Goal: Task Accomplishment & Management: Complete application form

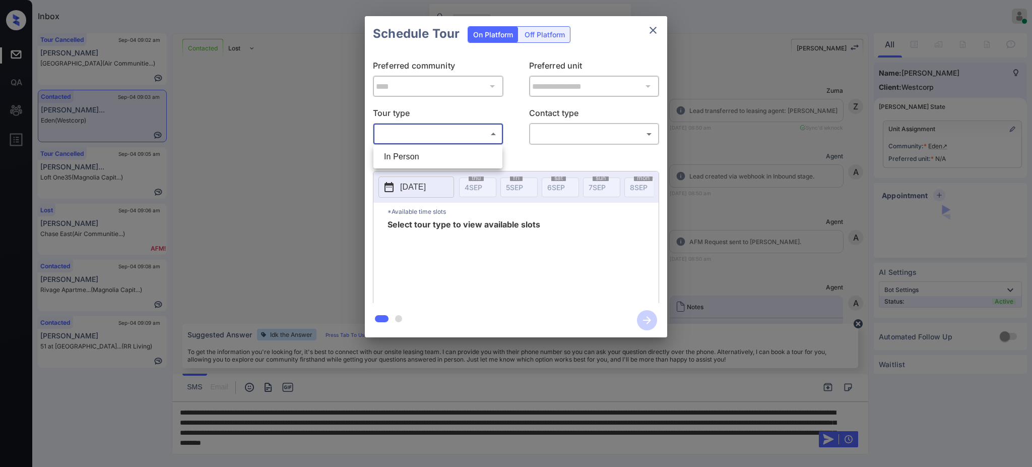
click at [458, 137] on body "Inbox Ajay Kumar Online Set yourself offline Set yourself on break Profile Swit…" at bounding box center [516, 233] width 1032 height 467
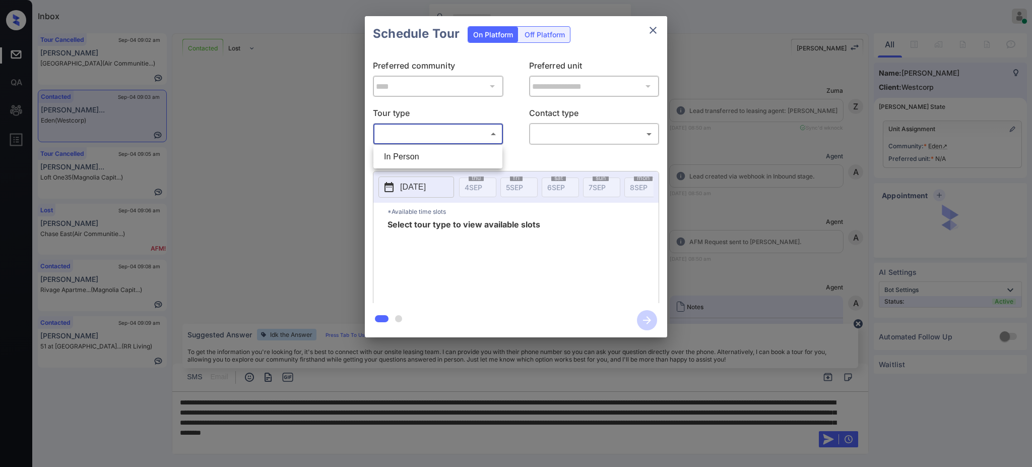
scroll to position [403, 0]
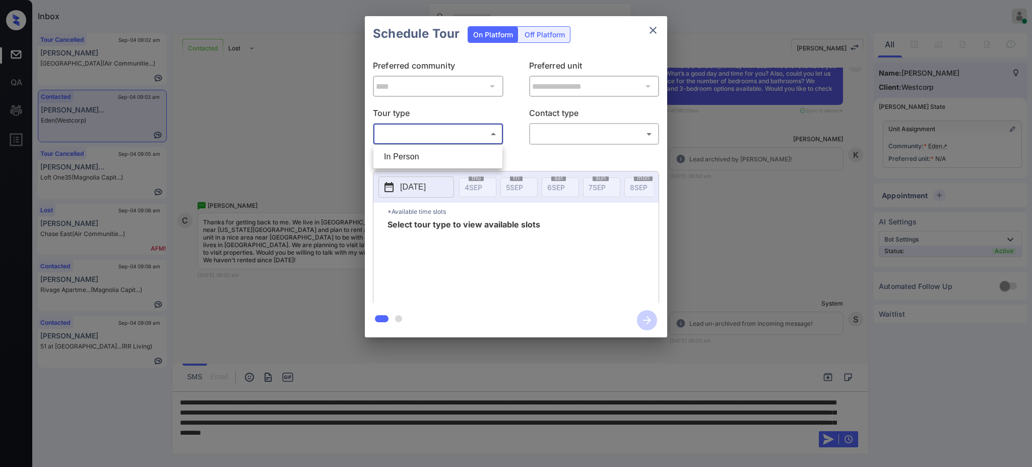
click at [452, 152] on li "In Person" at bounding box center [438, 157] width 124 height 18
type input "********"
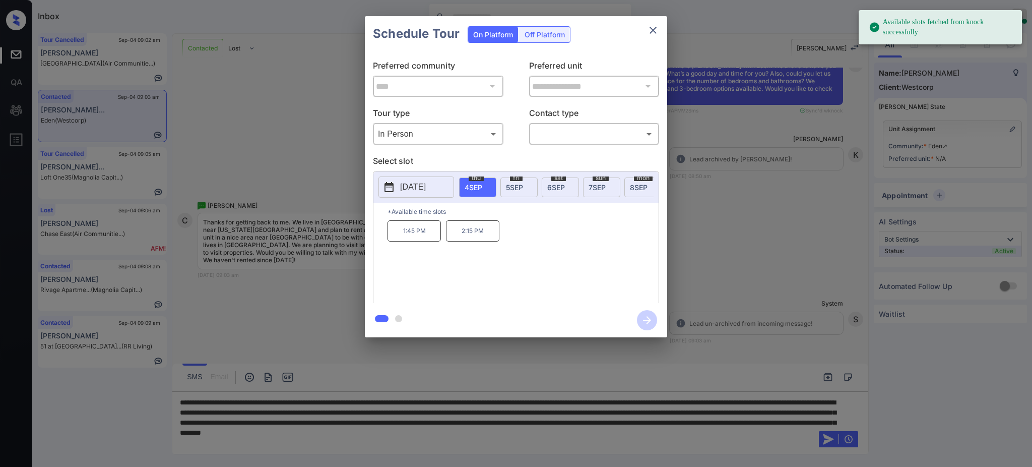
click at [444, 186] on button "[DATE]" at bounding box center [417, 186] width 76 height 21
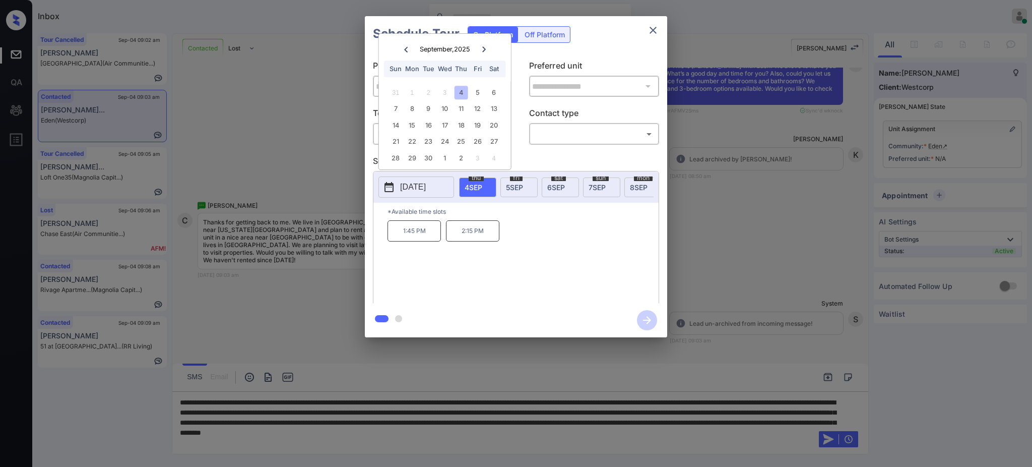
click at [485, 48] on icon at bounding box center [484, 49] width 6 height 6
click at [213, 446] on div at bounding box center [516, 233] width 1032 height 467
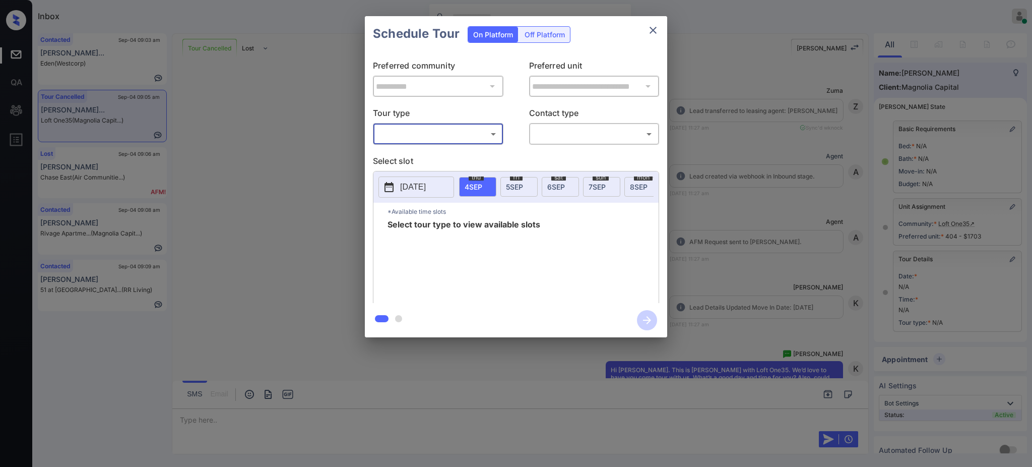
scroll to position [3785, 0]
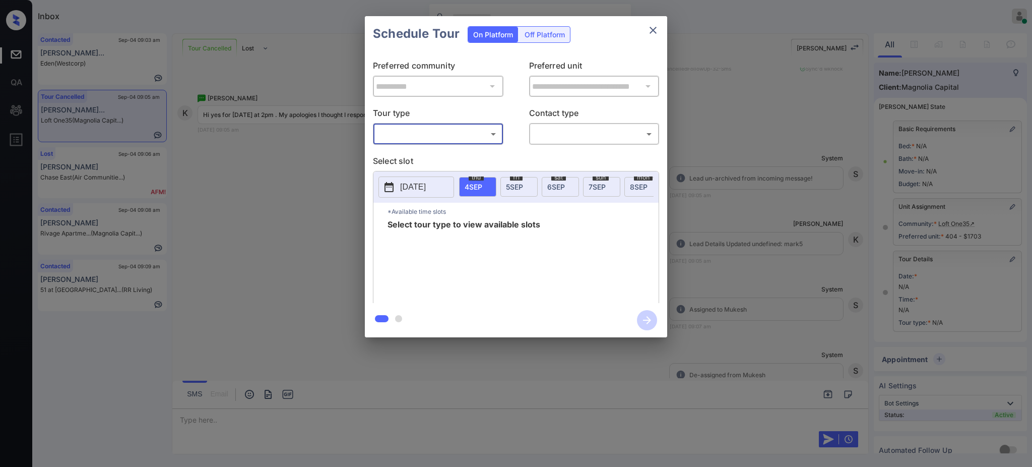
click at [423, 134] on body "Inbox Ajay Kumar Online Set yourself offline Set yourself on break Profile Swit…" at bounding box center [516, 233] width 1032 height 467
click at [417, 159] on li "In Person" at bounding box center [438, 157] width 124 height 18
type input "********"
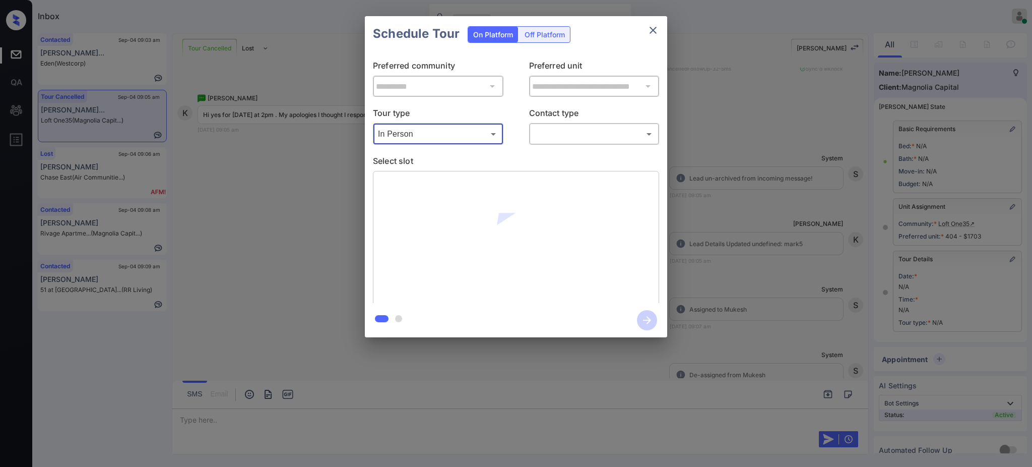
click at [589, 134] on body "Inbox Ajay Kumar Online Set yourself offline Set yourself on break Profile Swit…" at bounding box center [516, 233] width 1032 height 467
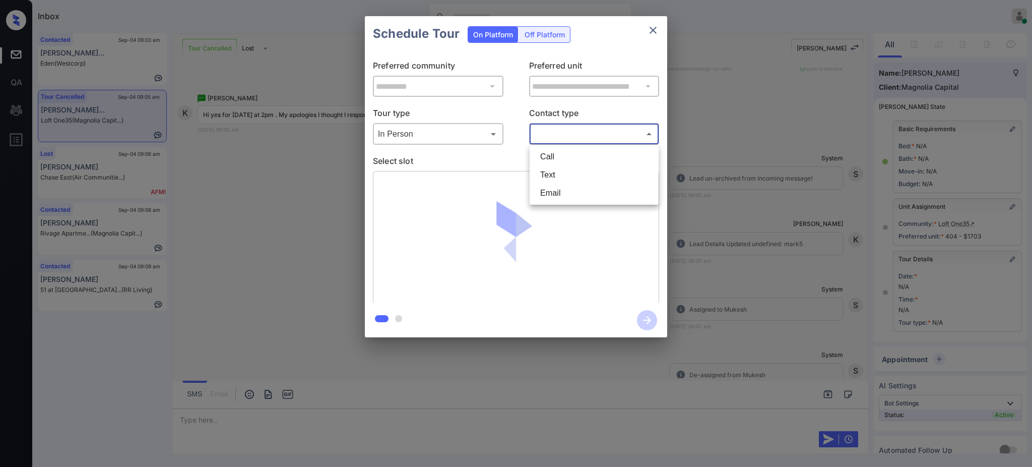
click at [559, 179] on li "Text" at bounding box center [594, 175] width 124 height 18
type input "****"
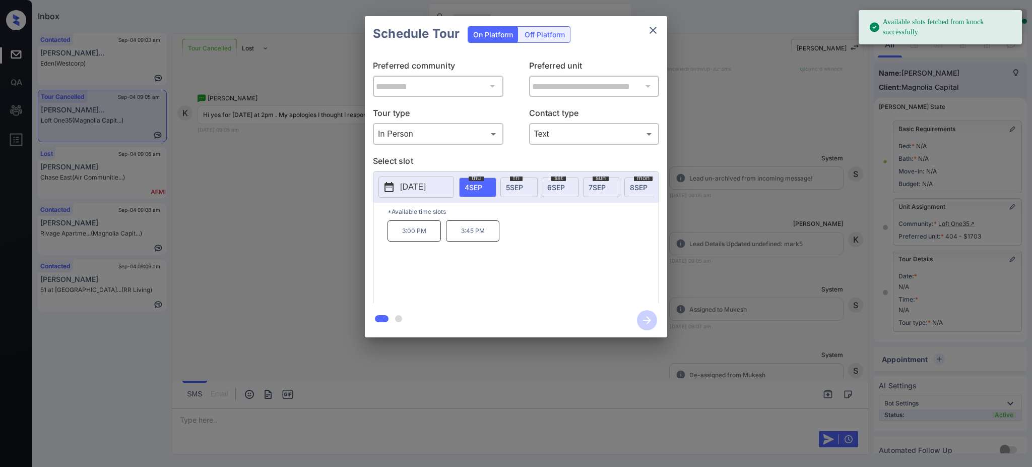
click at [558, 184] on span "6 SEP" at bounding box center [556, 187] width 18 height 9
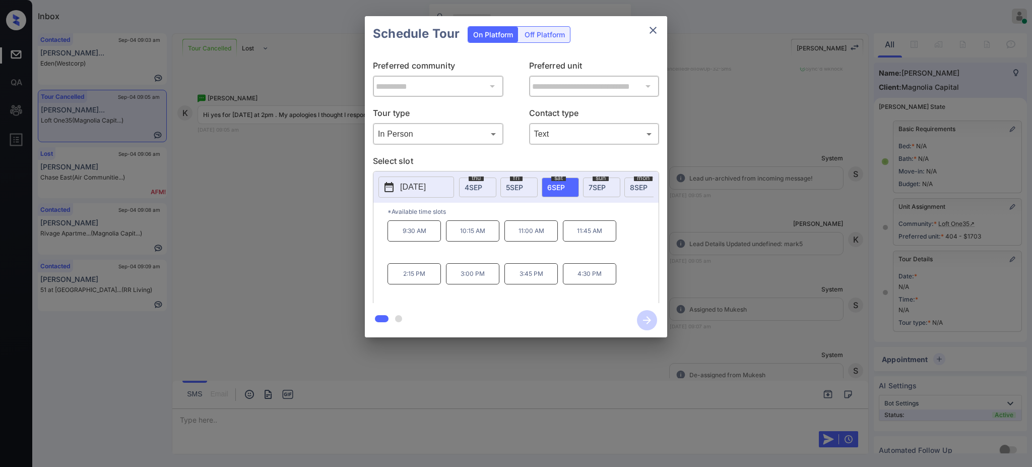
click at [419, 284] on p "2:15 PM" at bounding box center [414, 273] width 53 height 21
click at [643, 317] on icon "button" at bounding box center [647, 320] width 20 height 20
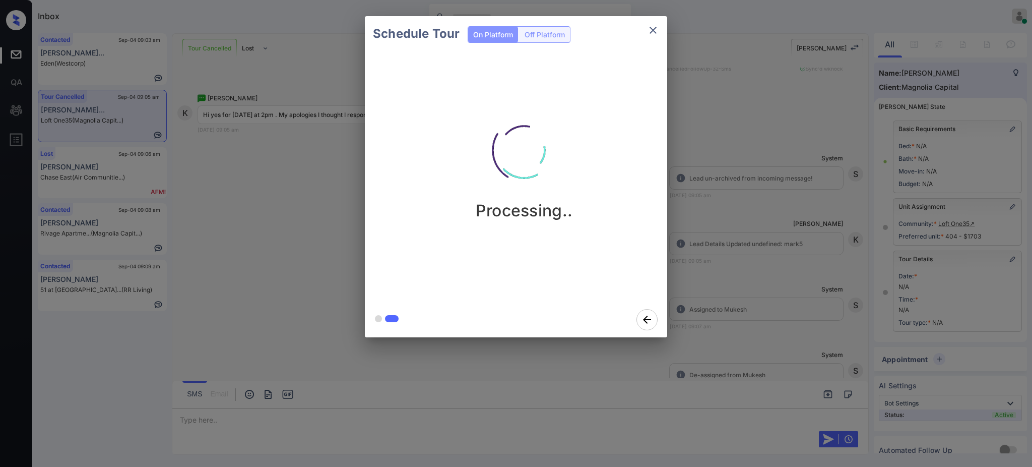
click at [750, 265] on div "Schedule Tour On Platform Off Platform Processing.." at bounding box center [516, 176] width 1032 height 353
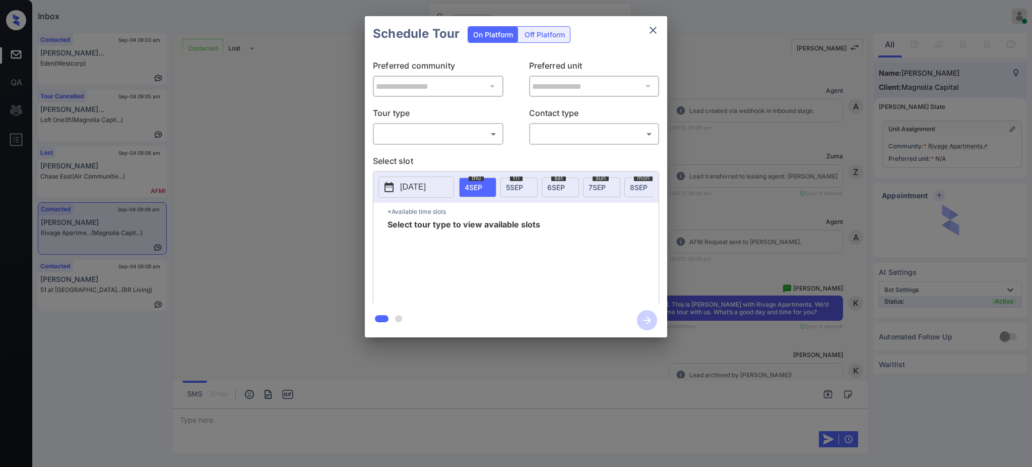
scroll to position [941, 0]
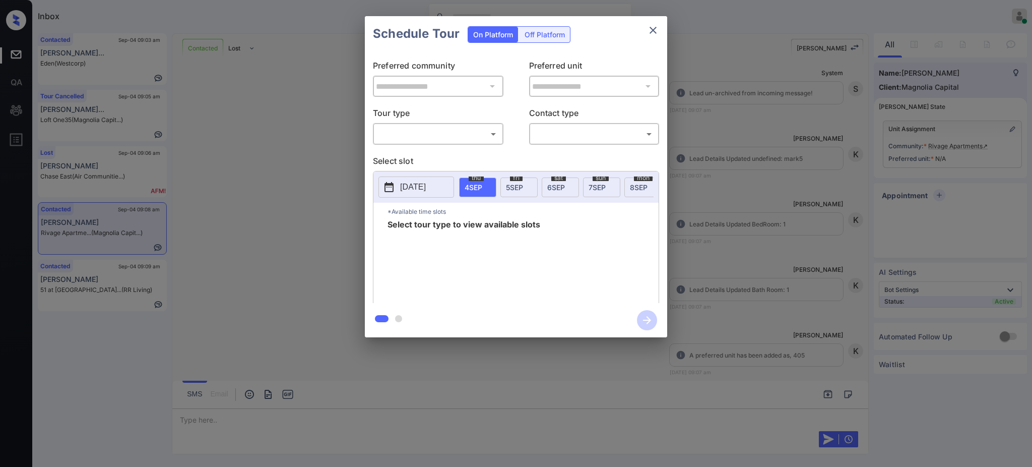
click at [400, 132] on body "Inbox Ajay Kumar Online Set yourself offline Set yourself on break Profile Swit…" at bounding box center [516, 233] width 1032 height 467
click at [650, 33] on div at bounding box center [516, 233] width 1032 height 467
click at [646, 28] on button "close" at bounding box center [653, 30] width 20 height 20
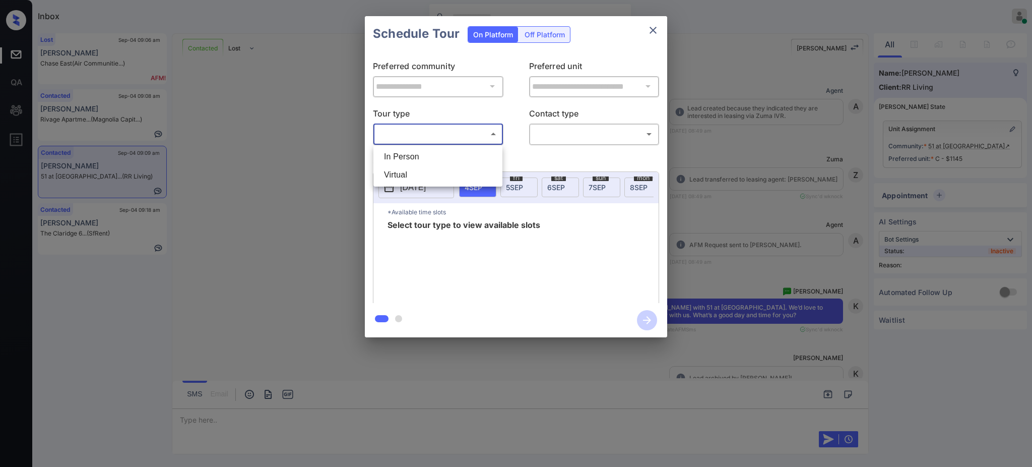
click at [443, 153] on li "In Person" at bounding box center [438, 157] width 124 height 18
type input "********"
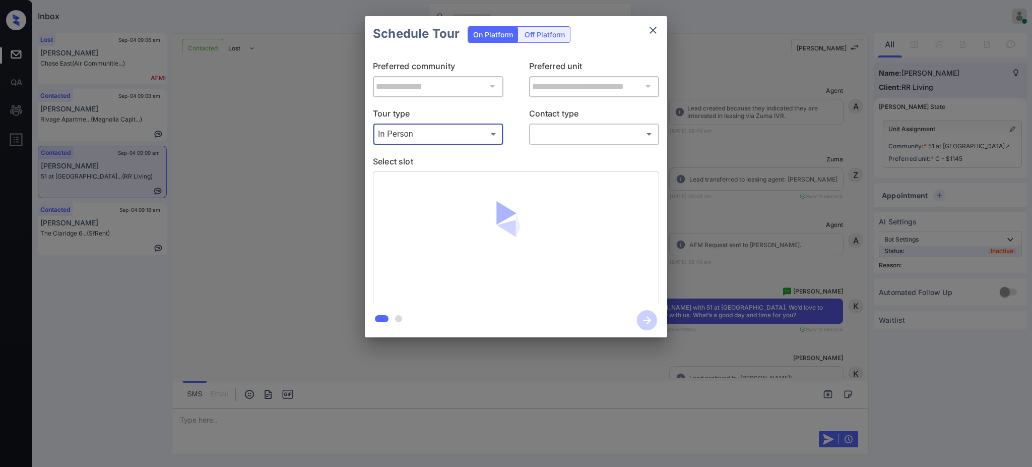
scroll to position [1882, 0]
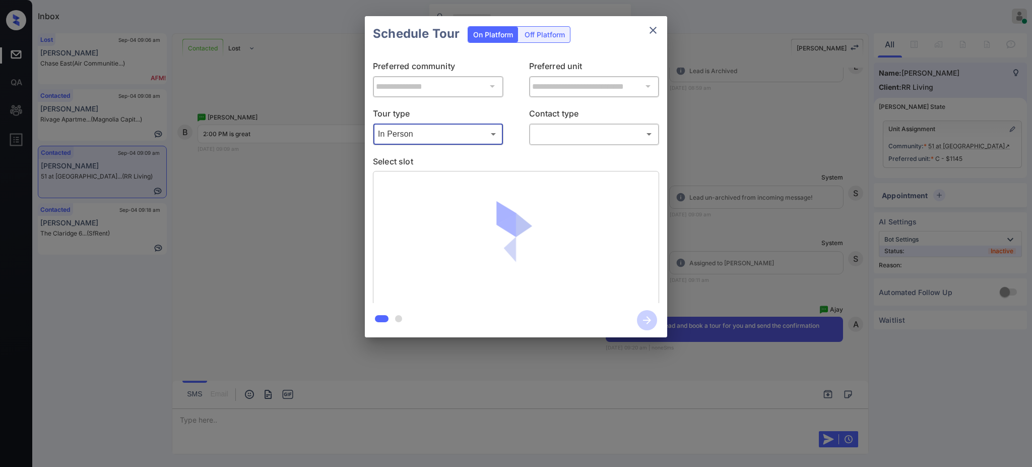
click at [641, 136] on body "Inbox Ajay Kumar Online Set yourself offline Set yourself on break Profile Swit…" at bounding box center [516, 233] width 1032 height 467
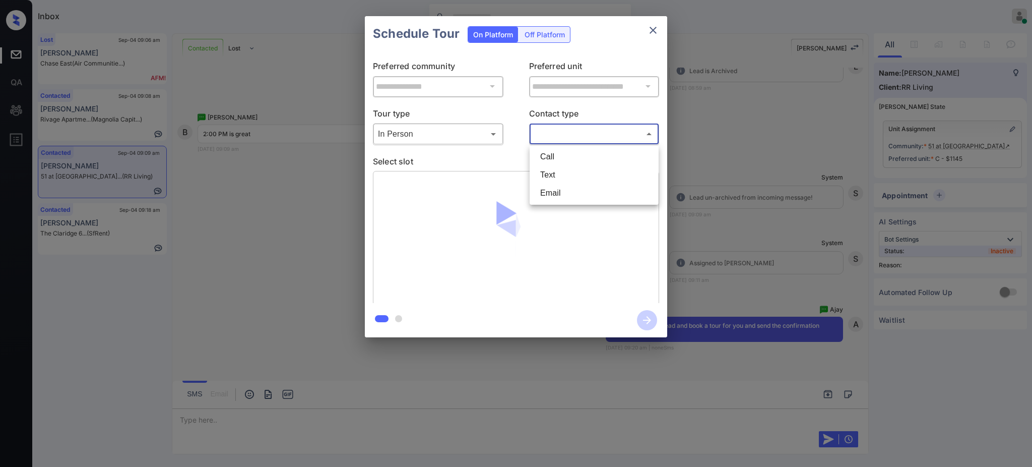
click at [560, 170] on li "Text" at bounding box center [594, 175] width 124 height 18
type input "****"
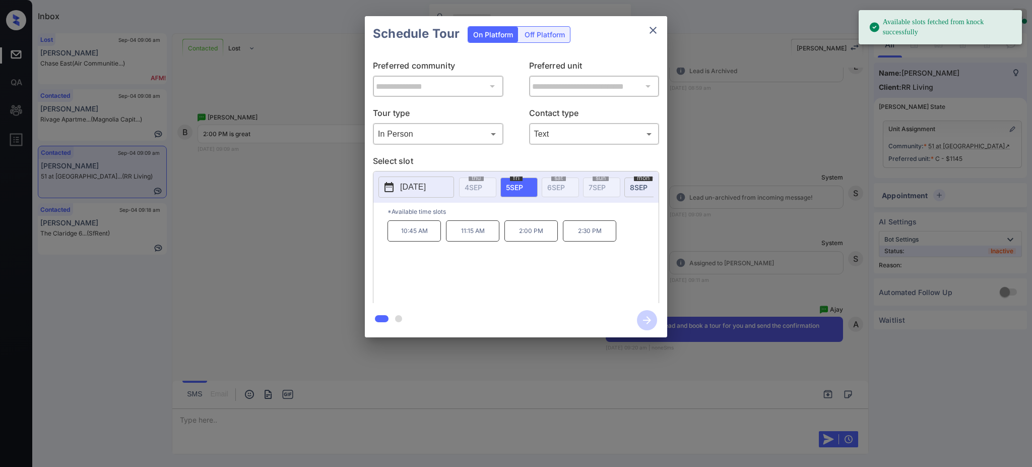
click at [525, 185] on div "fri 5 SEP" at bounding box center [519, 187] width 37 height 20
click at [536, 241] on p "2:00 PM" at bounding box center [531, 230] width 53 height 21
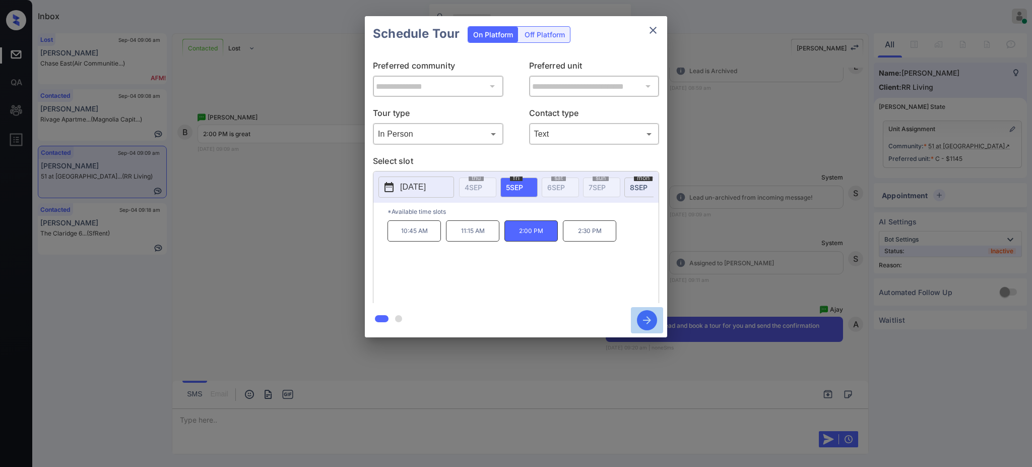
click at [647, 320] on icon "button" at bounding box center [647, 320] width 8 height 8
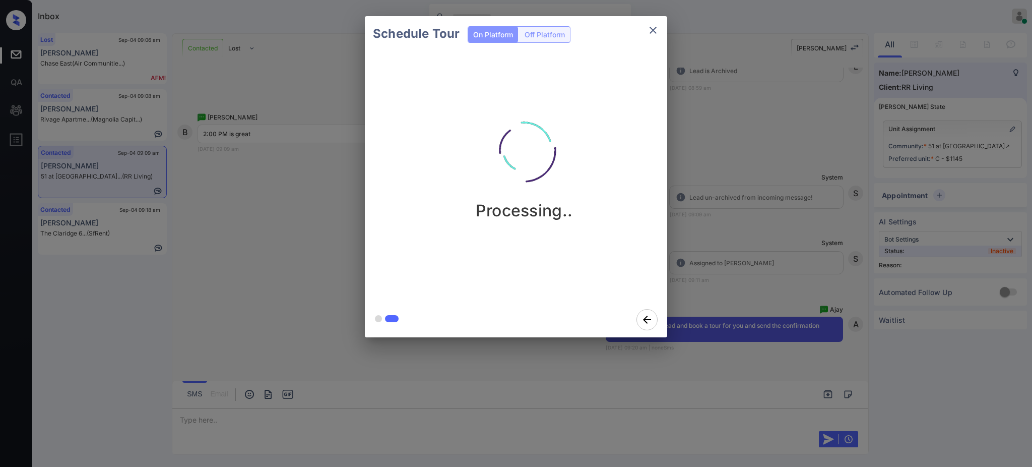
click at [777, 264] on div "Schedule Tour On Platform Off Platform Processing.." at bounding box center [516, 176] width 1032 height 353
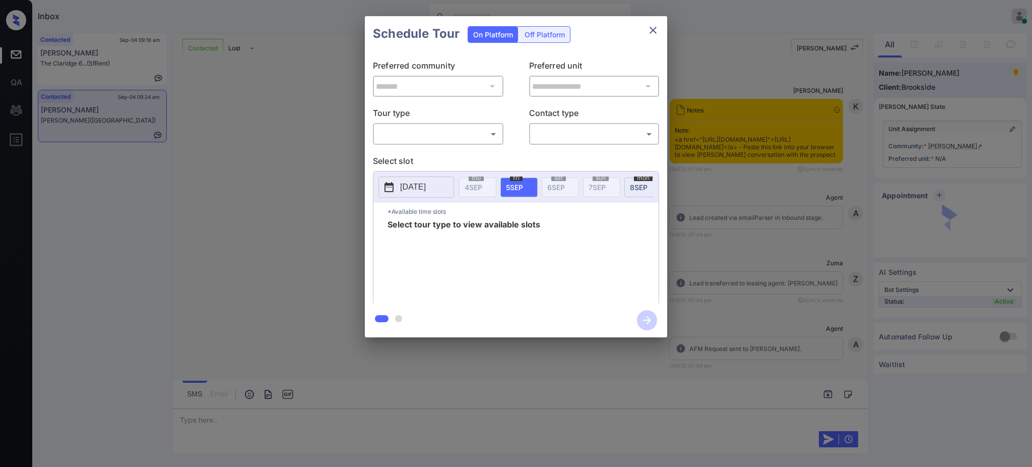
click at [440, 134] on body "Inbox Ajay Kumar Online Set yourself offline Set yourself on break Profile Swit…" at bounding box center [516, 233] width 1032 height 467
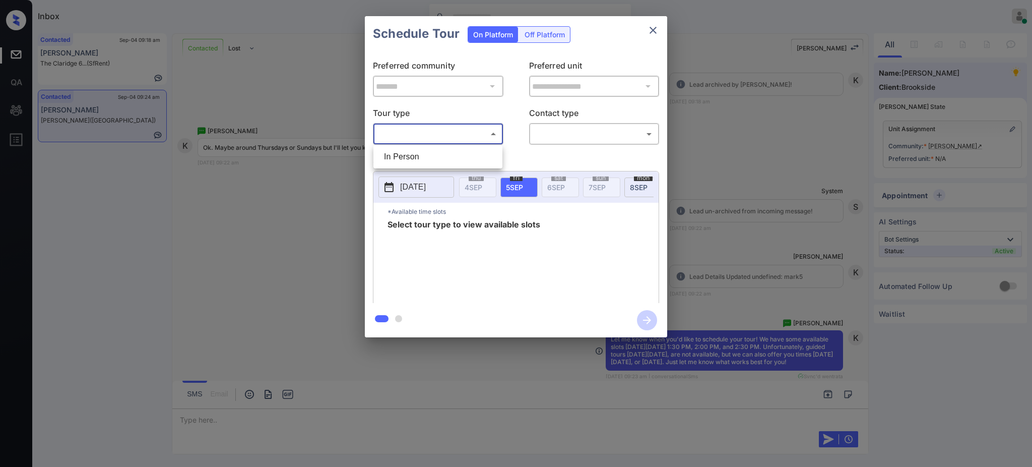
click at [415, 158] on li "In Person" at bounding box center [438, 157] width 124 height 18
type input "********"
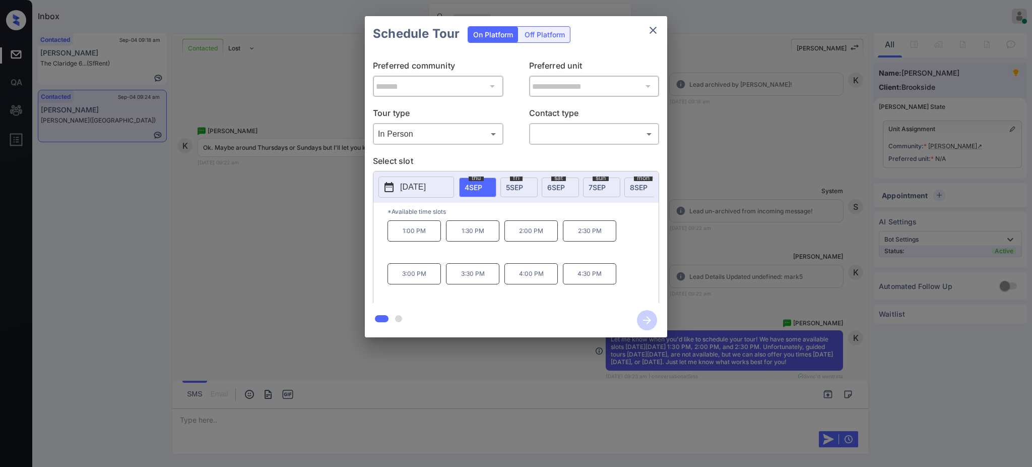
click at [410, 192] on p "[DATE]" at bounding box center [413, 187] width 26 height 12
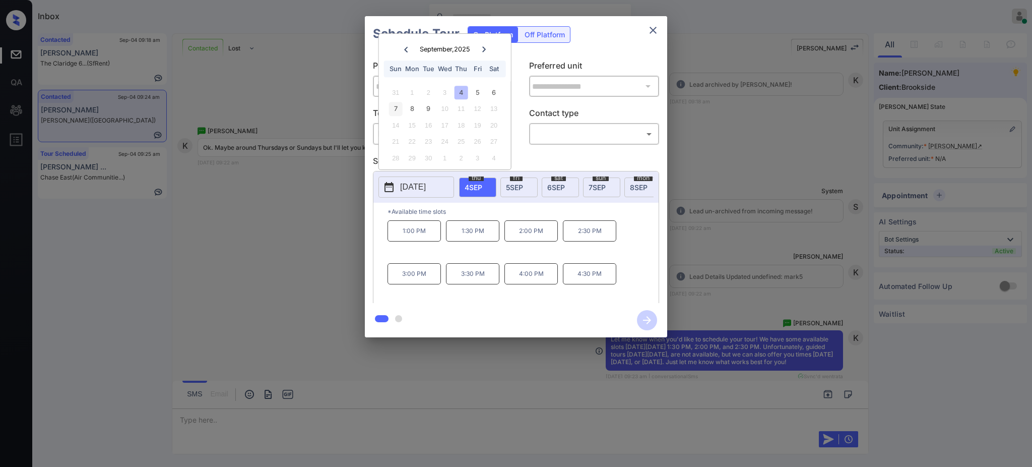
click at [395, 107] on div "7" at bounding box center [396, 109] width 14 height 14
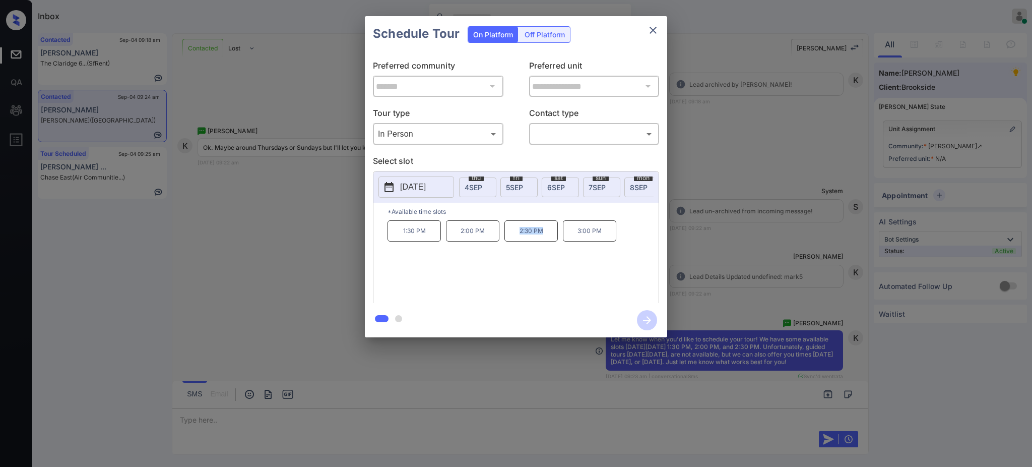
drag, startPoint x: 511, startPoint y: 237, endPoint x: 666, endPoint y: 102, distance: 205.7
click at [546, 241] on p "2:30 PM" at bounding box center [531, 230] width 53 height 21
copy p "2:30 PM"
click at [656, 29] on icon "close" at bounding box center [653, 30] width 12 height 12
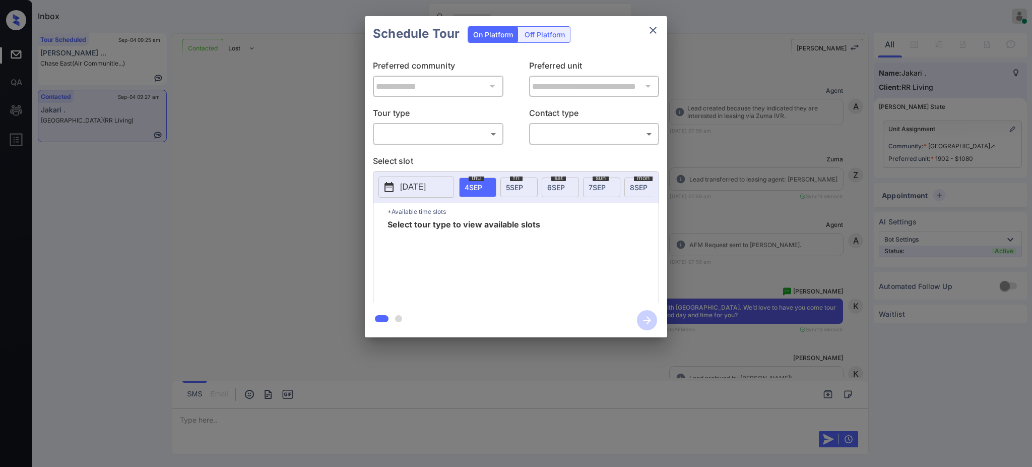
scroll to position [0, 4]
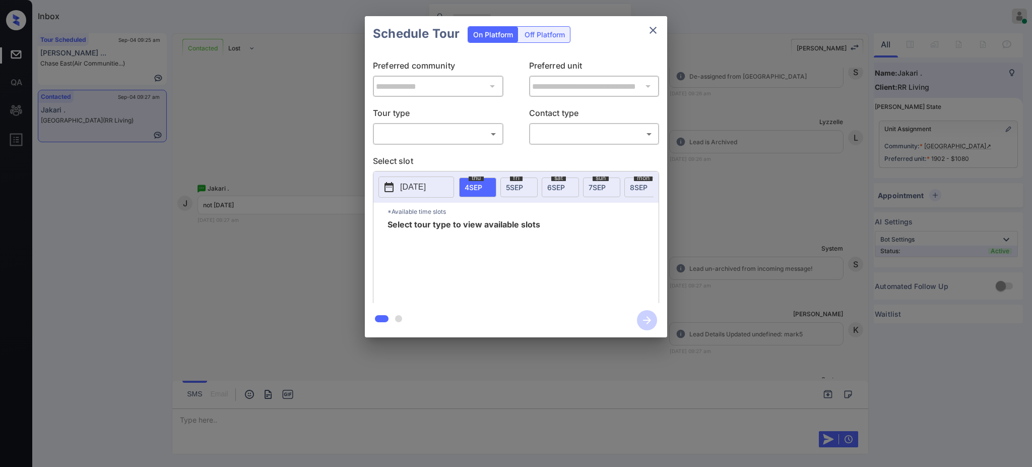
click at [461, 135] on body "Inbox [PERSON_NAME] Online Set yourself offline Set yourself on break Profile S…" at bounding box center [516, 233] width 1032 height 467
click at [447, 161] on li "In Person" at bounding box center [438, 157] width 124 height 18
type input "********"
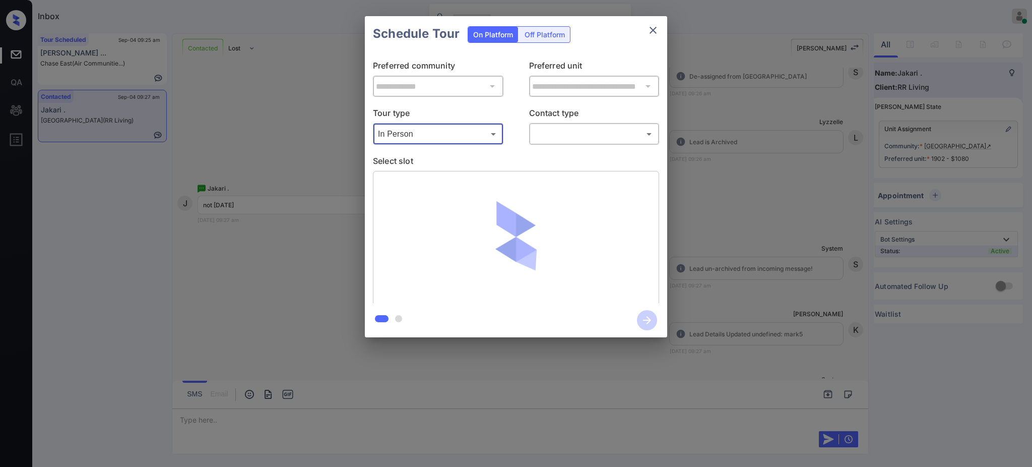
click at [579, 139] on body "Inbox [PERSON_NAME] Online Set yourself offline Set yourself on break Profile S…" at bounding box center [516, 233] width 1032 height 467
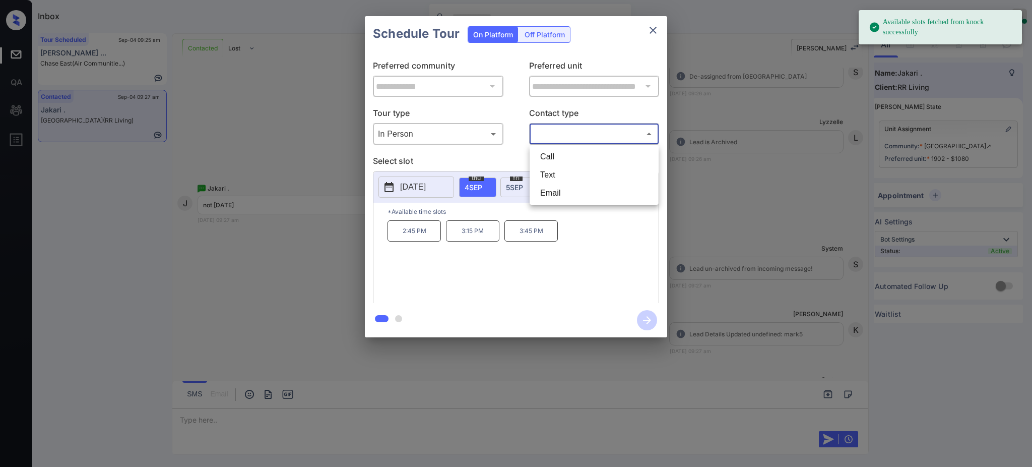
click at [551, 178] on li "Text" at bounding box center [594, 175] width 124 height 18
type input "****"
click at [425, 185] on p "[DATE]" at bounding box center [413, 187] width 26 height 12
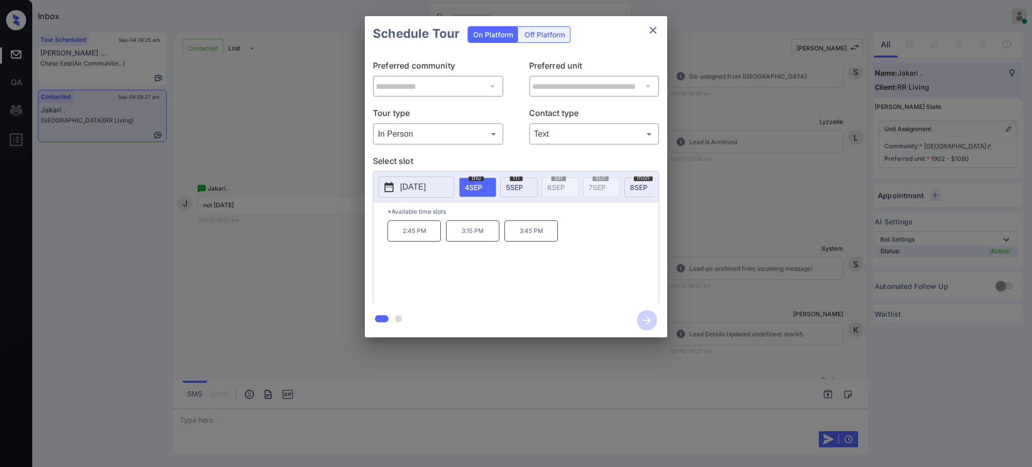
click at [321, 277] on div "**********" at bounding box center [516, 176] width 1032 height 353
